Goal: Transaction & Acquisition: Purchase product/service

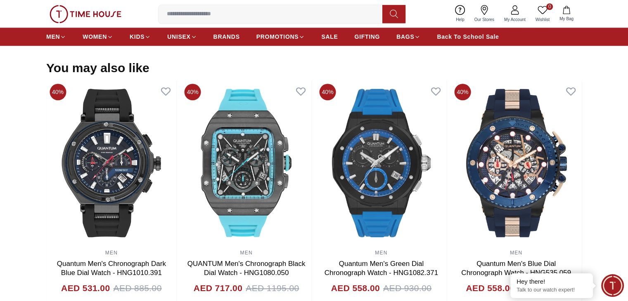
scroll to position [870, 0]
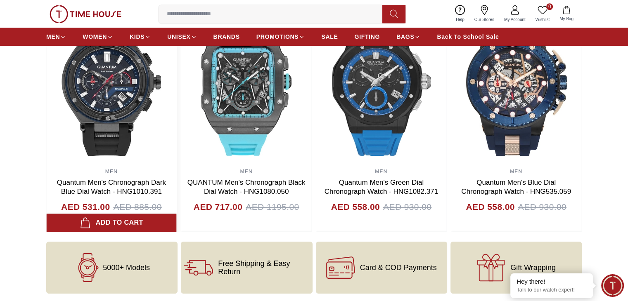
click at [177, 103] on img at bounding box center [111, 81] width 130 height 165
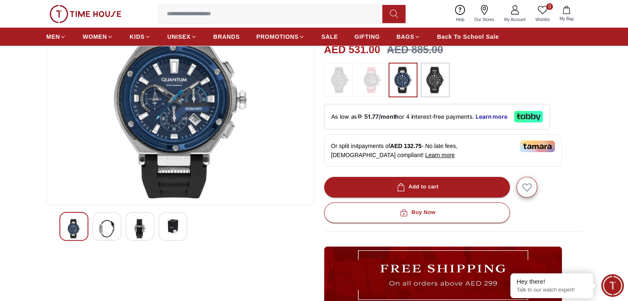
scroll to position [206, 0]
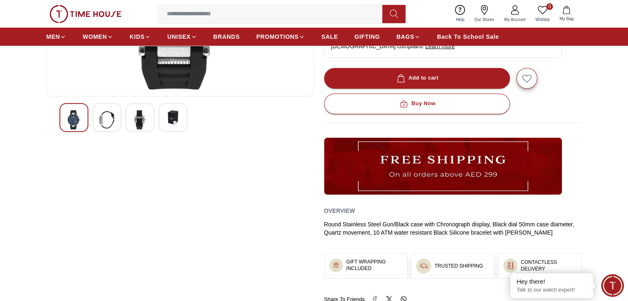
click at [112, 131] on div at bounding box center [106, 117] width 29 height 29
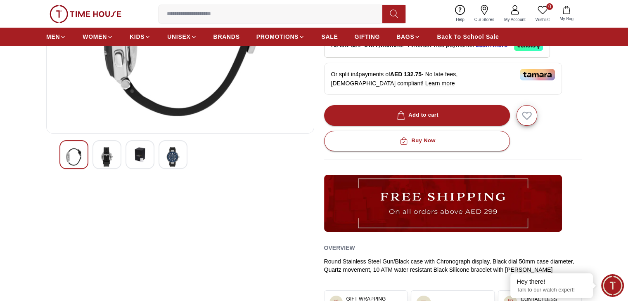
scroll to position [83, 0]
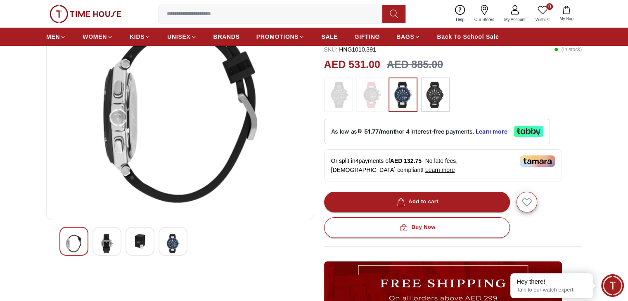
click at [110, 238] on img at bounding box center [106, 243] width 15 height 19
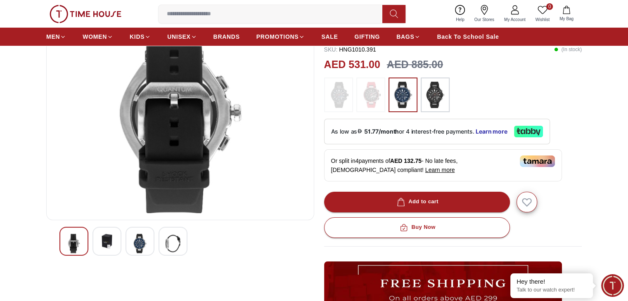
click at [144, 241] on img at bounding box center [139, 243] width 15 height 19
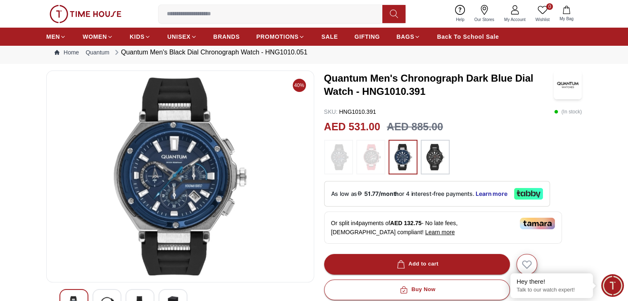
scroll to position [0, 0]
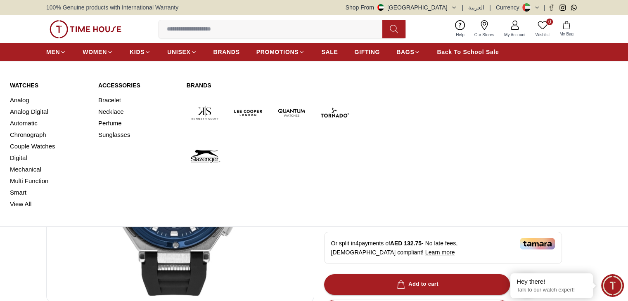
click at [213, 111] on img at bounding box center [205, 113] width 37 height 37
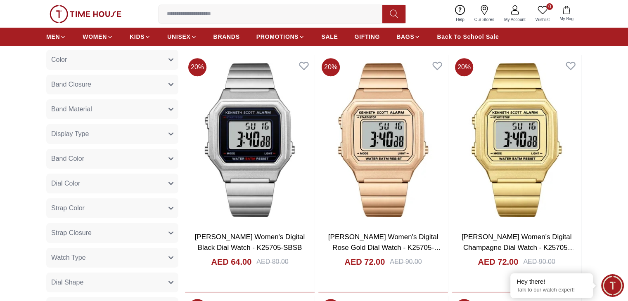
scroll to position [495, 0]
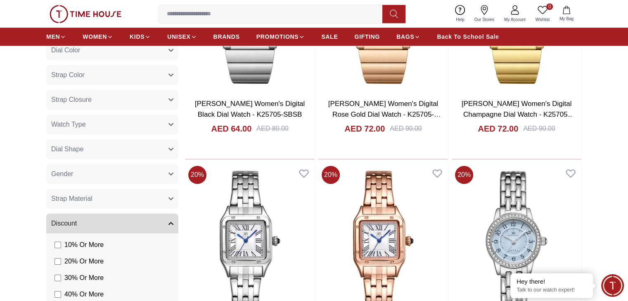
click at [108, 174] on button "Gender" at bounding box center [112, 174] width 132 height 20
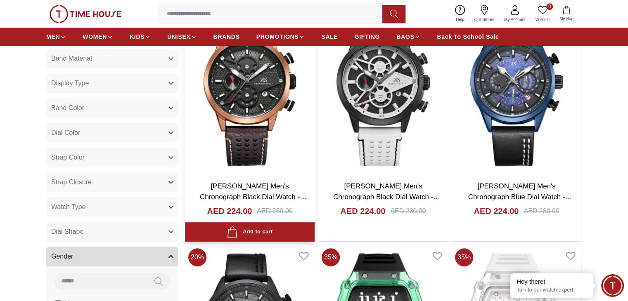
scroll to position [206, 0]
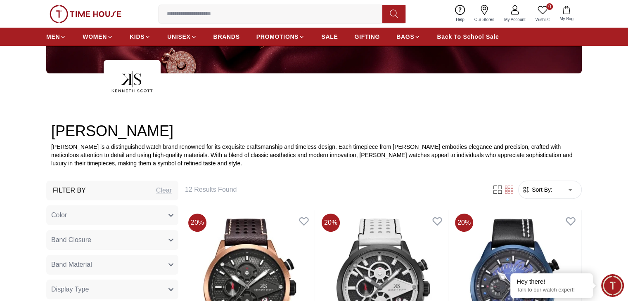
click at [548, 189] on span "Sort By:" at bounding box center [541, 190] width 22 height 8
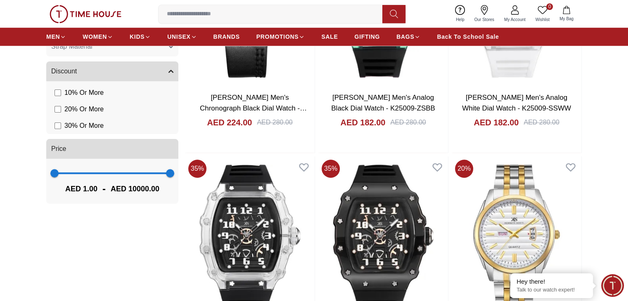
scroll to position [702, 0]
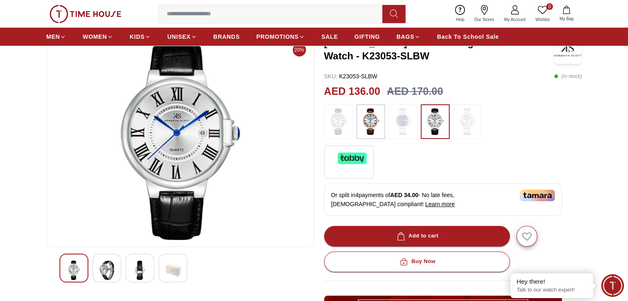
scroll to position [124, 0]
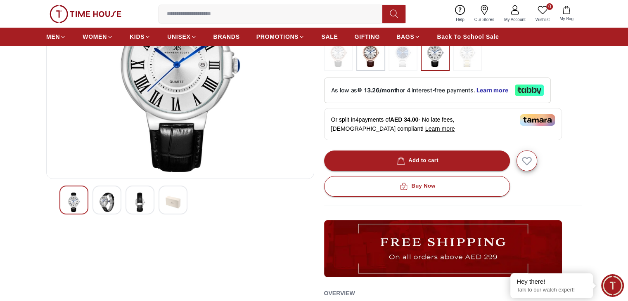
click at [133, 205] on img at bounding box center [139, 202] width 15 height 19
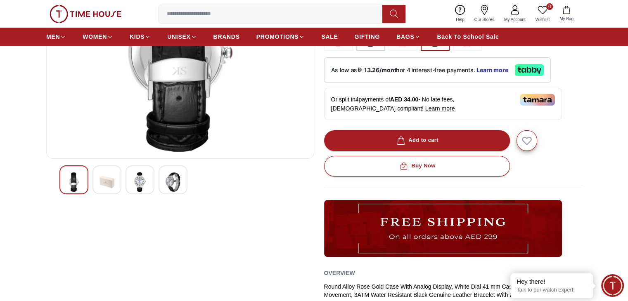
scroll to position [165, 0]
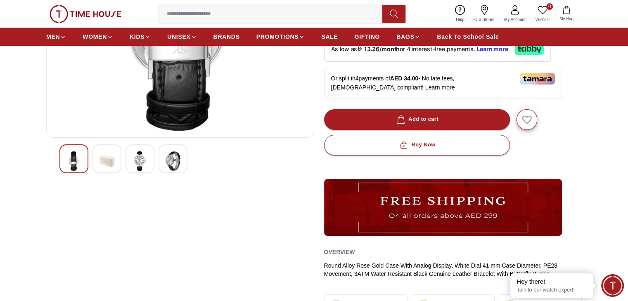
click at [110, 155] on img at bounding box center [106, 160] width 15 height 19
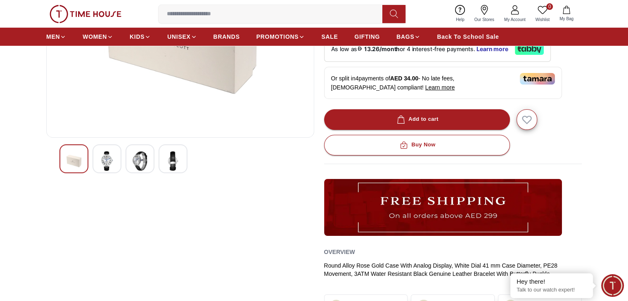
click at [146, 164] on img at bounding box center [139, 160] width 15 height 19
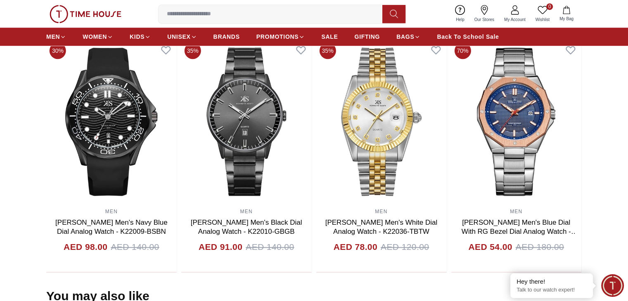
scroll to position [619, 0]
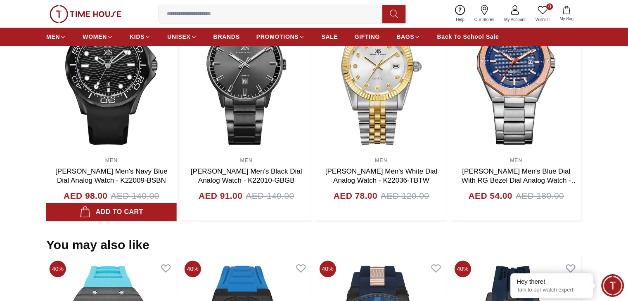
click at [148, 111] on img at bounding box center [111, 70] width 130 height 165
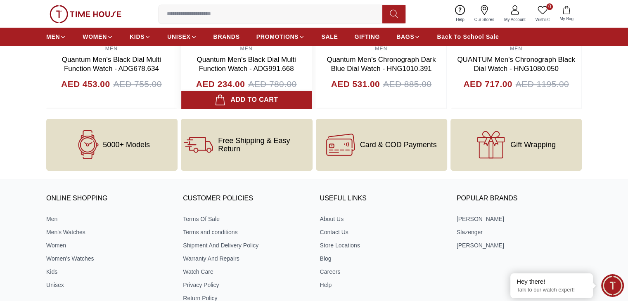
scroll to position [1114, 0]
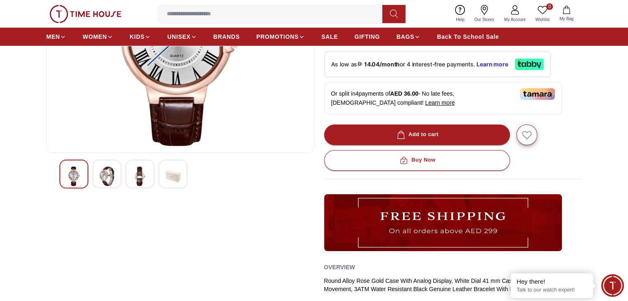
scroll to position [206, 0]
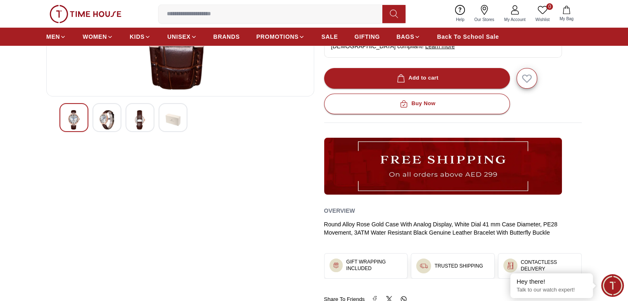
click at [157, 120] on div at bounding box center [179, 117] width 241 height 29
click at [144, 123] on img at bounding box center [139, 119] width 15 height 19
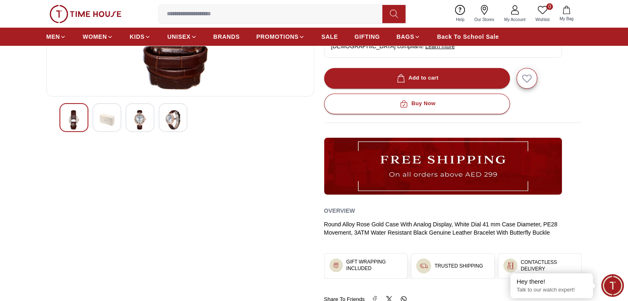
click at [176, 128] on img at bounding box center [172, 119] width 15 height 19
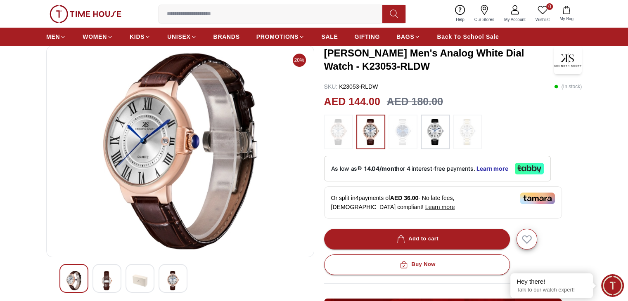
scroll to position [0, 0]
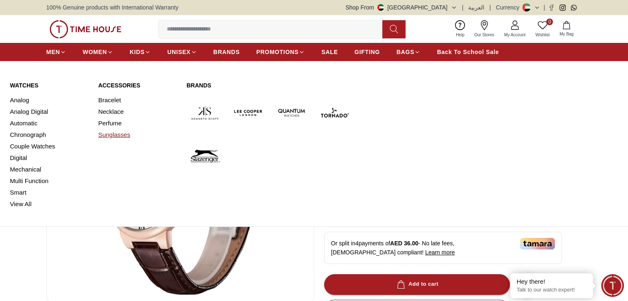
click at [119, 139] on link "Sunglasses" at bounding box center [137, 135] width 78 height 12
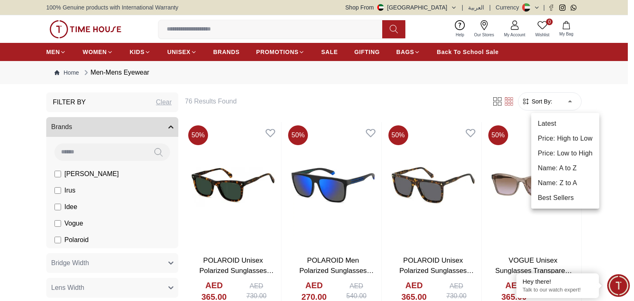
click at [554, 158] on li "Price: Low to High" at bounding box center [565, 153] width 68 height 15
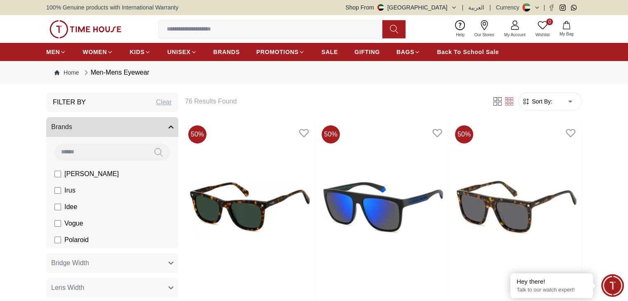
type input "*"
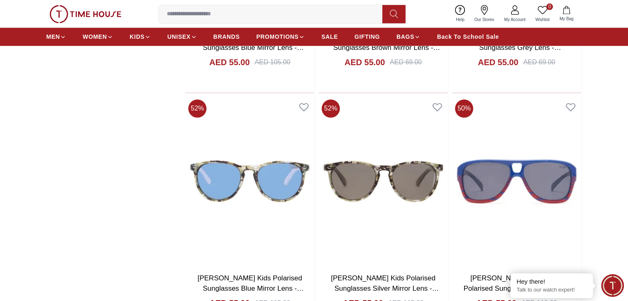
scroll to position [1114, 0]
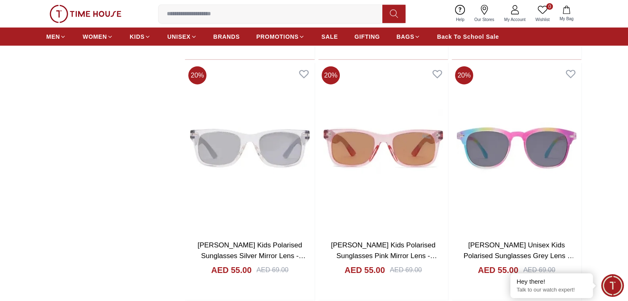
scroll to position [2352, 0]
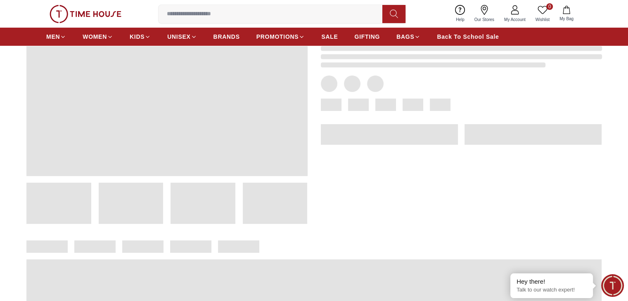
scroll to position [165, 0]
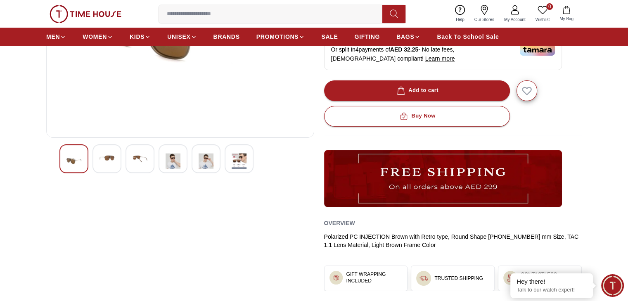
click at [170, 167] on img at bounding box center [172, 160] width 15 height 19
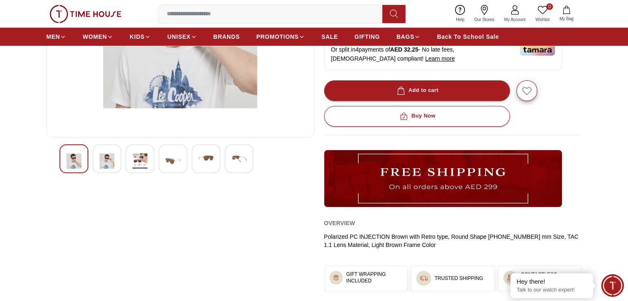
click at [171, 147] on div at bounding box center [172, 158] width 29 height 29
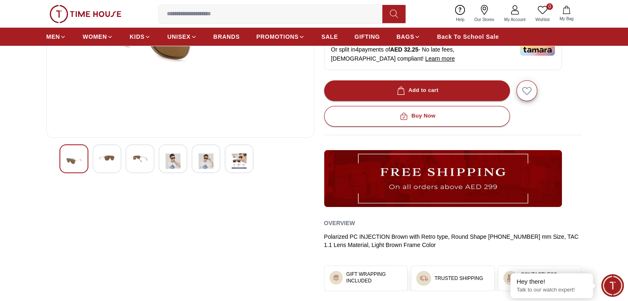
click at [210, 155] on img at bounding box center [206, 160] width 15 height 19
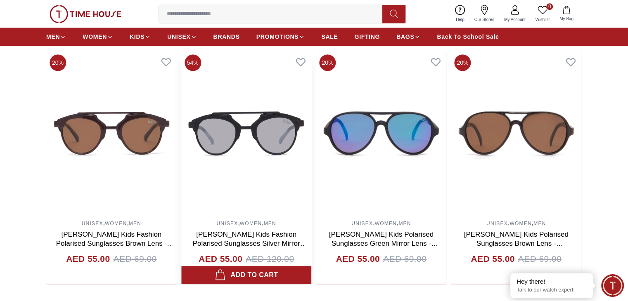
scroll to position [495, 0]
